Goal: Navigation & Orientation: Find specific page/section

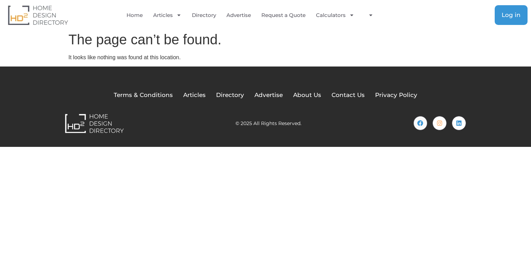
click at [511, 12] on span "Log in" at bounding box center [511, 15] width 19 height 6
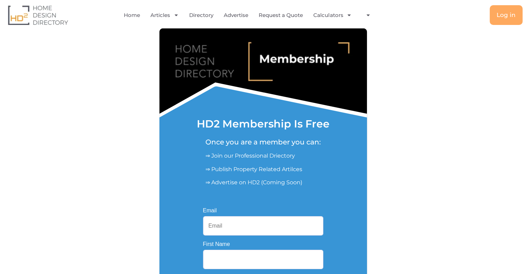
drag, startPoint x: 267, startPoint y: 227, endPoint x: 267, endPoint y: 222, distance: 4.5
click at [267, 224] on input "Email" at bounding box center [263, 225] width 120 height 19
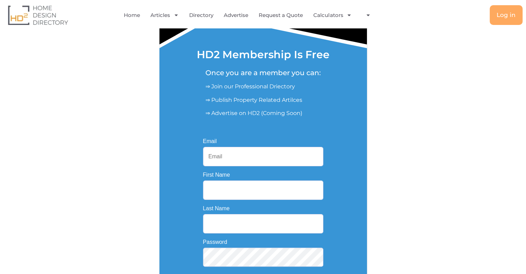
click at [259, 163] on input "Email" at bounding box center [263, 156] width 120 height 19
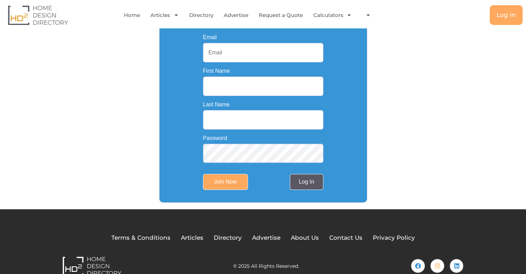
click at [307, 185] on link "Log In" at bounding box center [306, 182] width 33 height 16
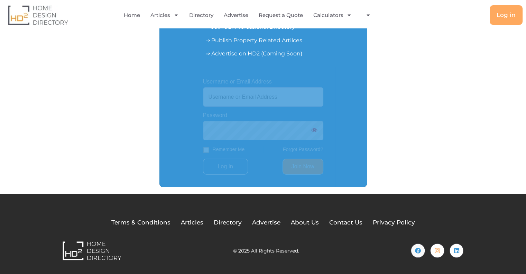
scroll to position [130, 0]
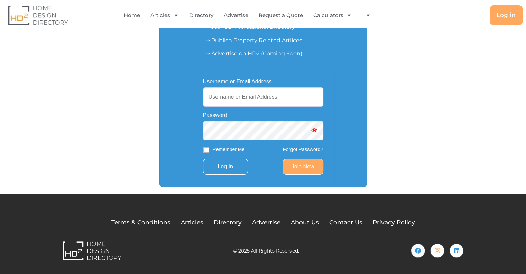
click at [264, 92] on input "Username or Email Address" at bounding box center [263, 96] width 120 height 19
type input "[EMAIL_ADDRESS][DOMAIN_NAME]"
click at [231, 172] on input "Log In" at bounding box center [225, 166] width 45 height 16
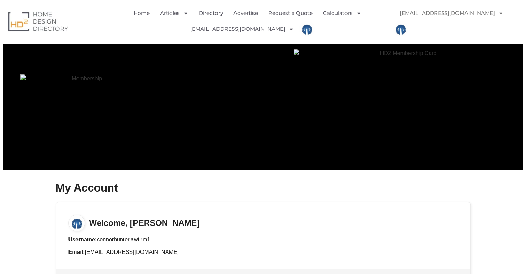
scroll to position [138, 0]
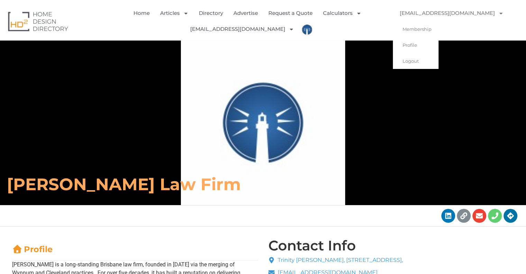
click at [462, 12] on link "[EMAIL_ADDRESS][DOMAIN_NAME]" at bounding box center [452, 13] width 118 height 16
click at [419, 40] on link "Profile" at bounding box center [416, 45] width 46 height 16
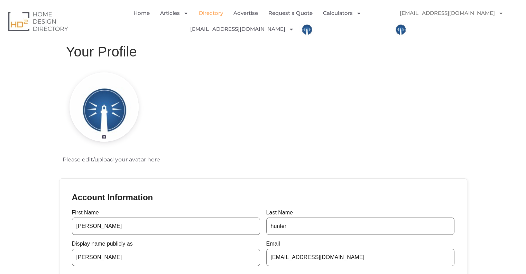
click at [213, 15] on link "Directory" at bounding box center [211, 13] width 24 height 16
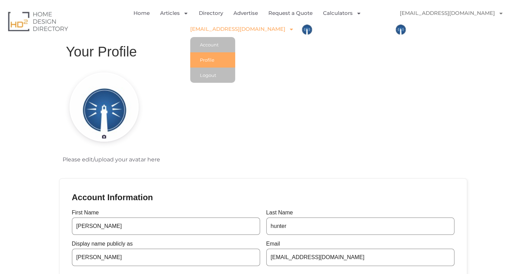
click at [285, 28] on span "Menu" at bounding box center [289, 29] width 9 height 12
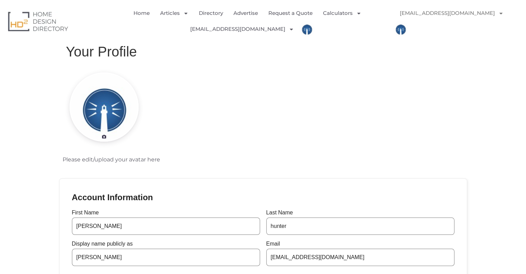
click at [400, 31] on img "Menu" at bounding box center [401, 29] width 16 height 16
click at [468, 11] on link "[EMAIL_ADDRESS][DOMAIN_NAME]" at bounding box center [452, 13] width 118 height 16
click at [453, 13] on link "[EMAIL_ADDRESS][DOMAIN_NAME]" at bounding box center [452, 13] width 118 height 16
click at [418, 31] on link "Membership" at bounding box center [416, 29] width 46 height 16
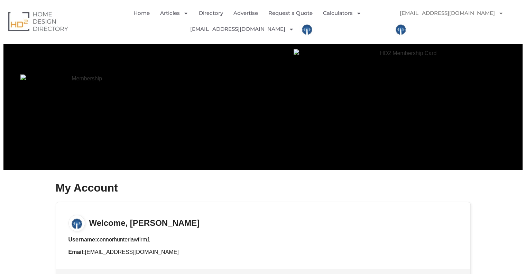
scroll to position [206, 0]
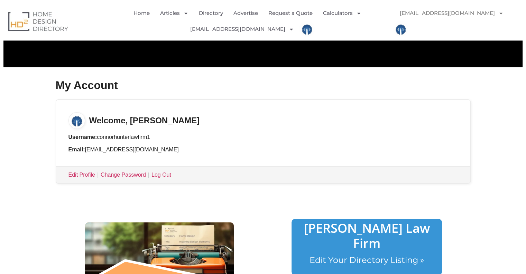
drag, startPoint x: 126, startPoint y: 123, endPoint x: 131, endPoint y: 121, distance: 5.3
click at [127, 123] on h3 "Welcome, connor hunter" at bounding box center [263, 114] width 414 height 29
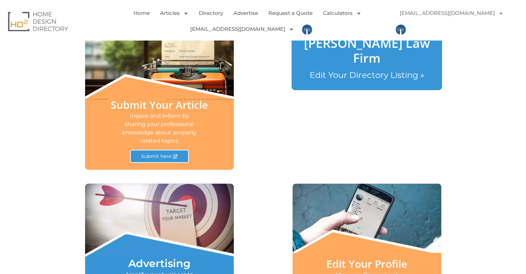
scroll to position [241, 0]
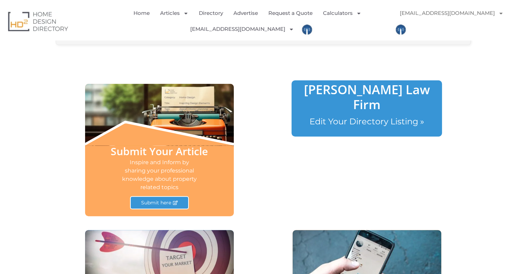
click at [354, 91] on link "Connor Hunter Law Firm" at bounding box center [367, 97] width 126 height 32
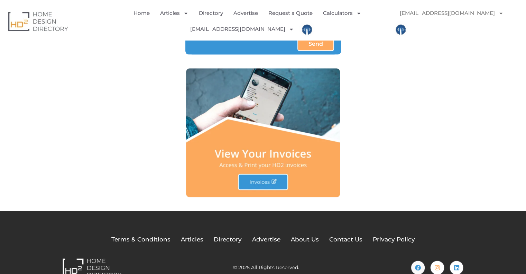
scroll to position [822, 0]
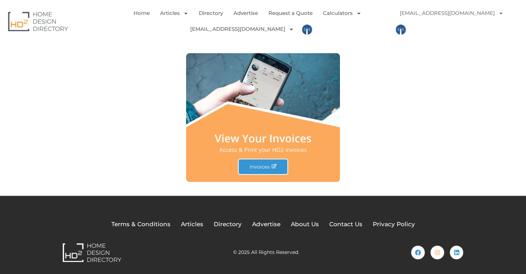
click at [264, 163] on img at bounding box center [263, 117] width 154 height 129
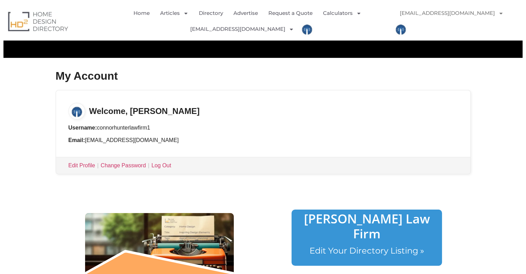
scroll to position [95, 0]
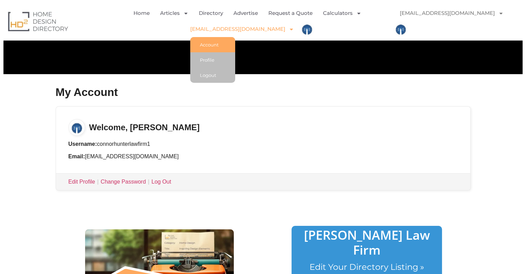
click at [263, 28] on link "[EMAIL_ADDRESS][DOMAIN_NAME]" at bounding box center [242, 29] width 104 height 16
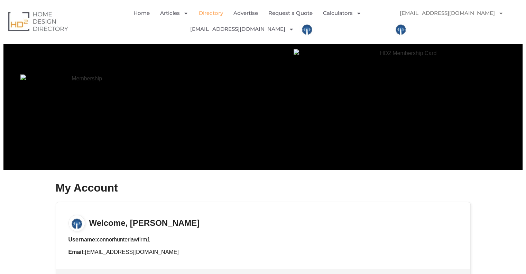
click at [210, 12] on link "Directory" at bounding box center [211, 13] width 24 height 16
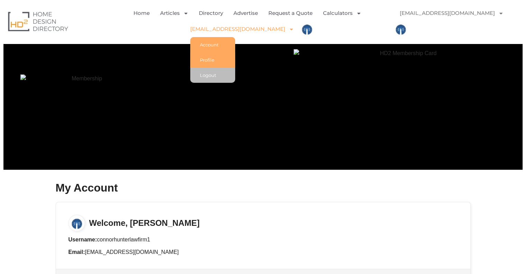
click at [218, 55] on link "Profile" at bounding box center [212, 59] width 45 height 15
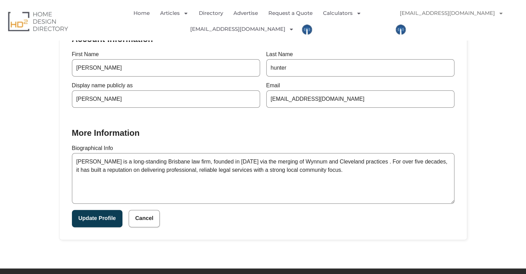
scroll to position [208, 0]
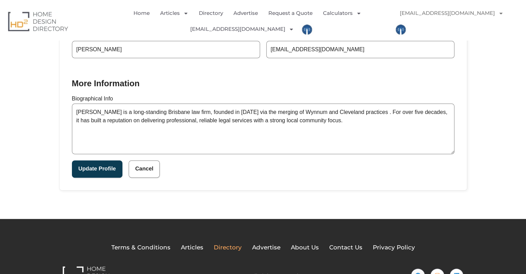
click at [239, 246] on span "Directory" at bounding box center [228, 247] width 28 height 9
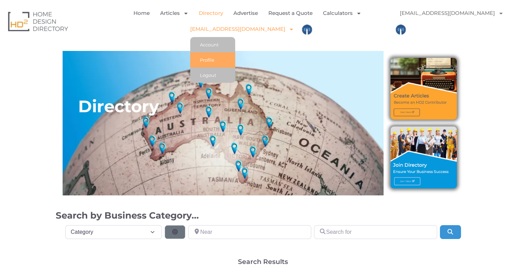
click at [213, 58] on link "Profile" at bounding box center [212, 59] width 45 height 15
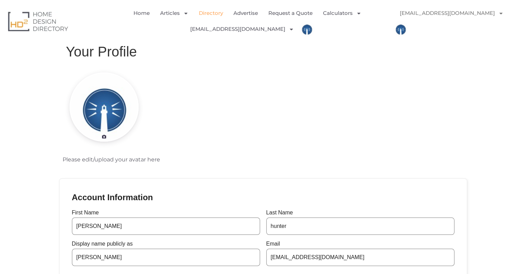
click at [209, 15] on link "Directory" at bounding box center [211, 13] width 24 height 16
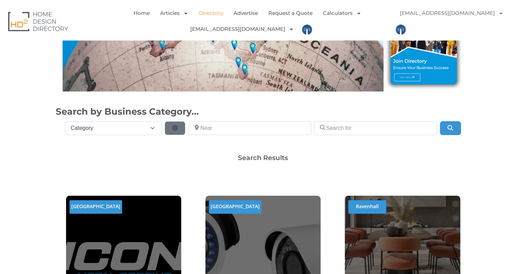
scroll to position [173, 0]
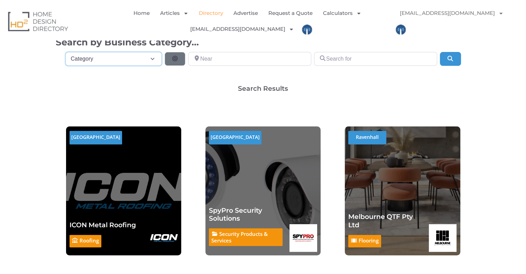
click at [147, 61] on select "Category Category Accounting Antenna Installation & Services Architects Bathroo…" at bounding box center [113, 59] width 97 height 14
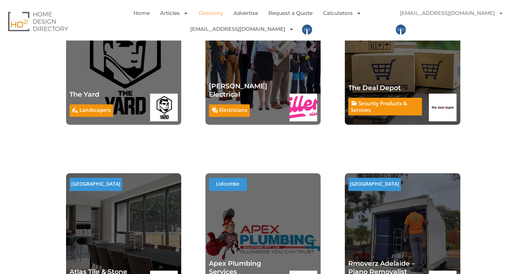
scroll to position [692, 0]
